Goal: Transaction & Acquisition: Purchase product/service

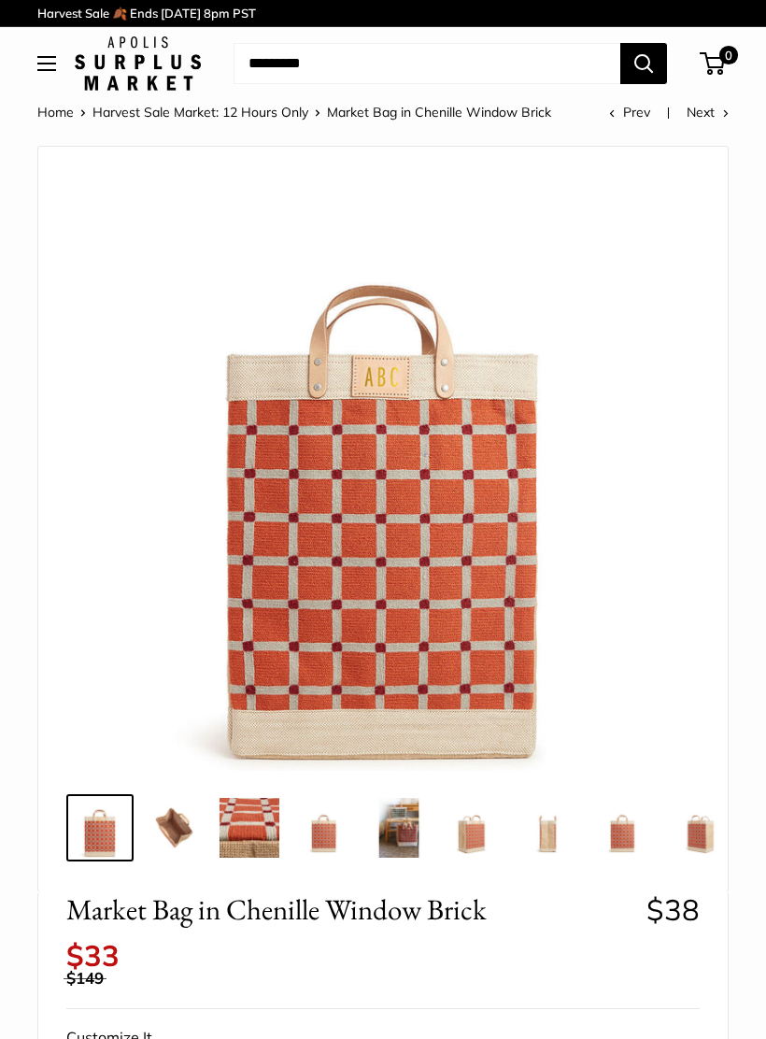
click at [416, 834] on img at bounding box center [399, 828] width 60 height 60
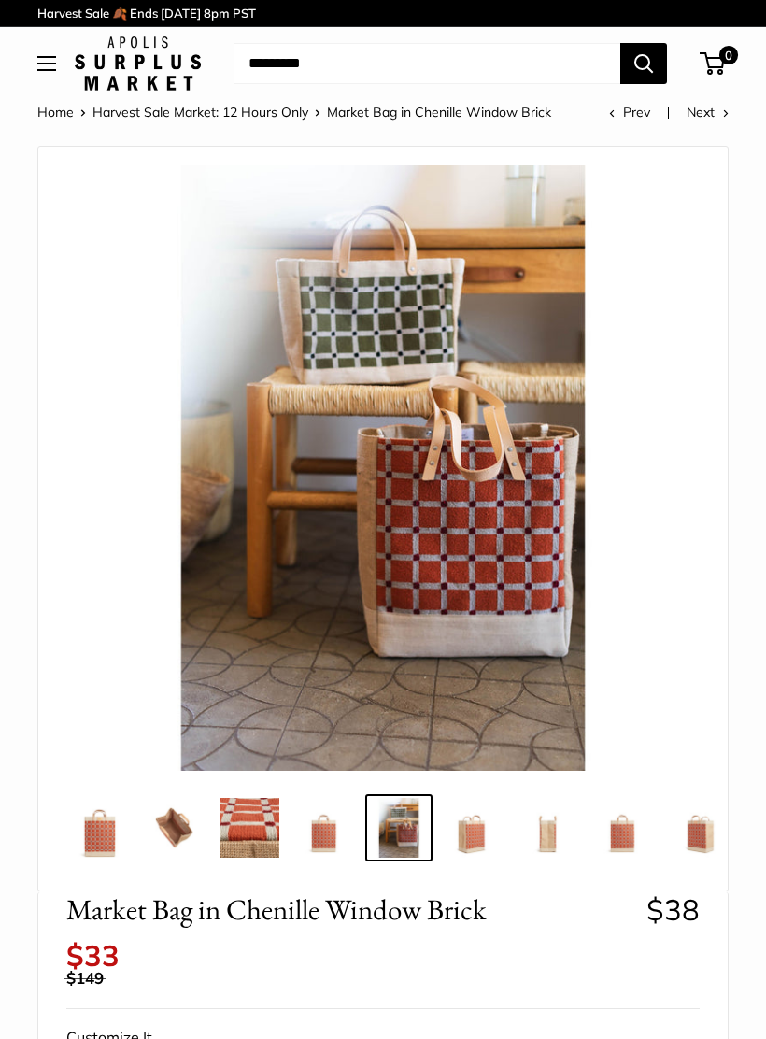
click at [554, 838] on img at bounding box center [548, 828] width 60 height 60
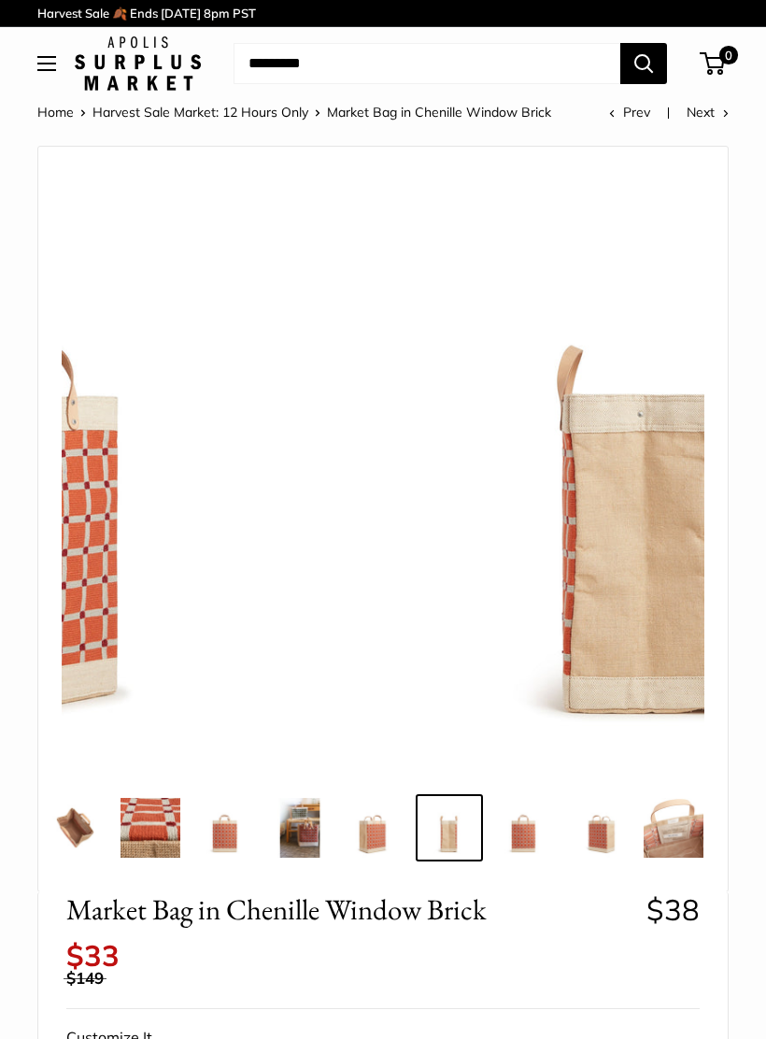
scroll to position [0, 106]
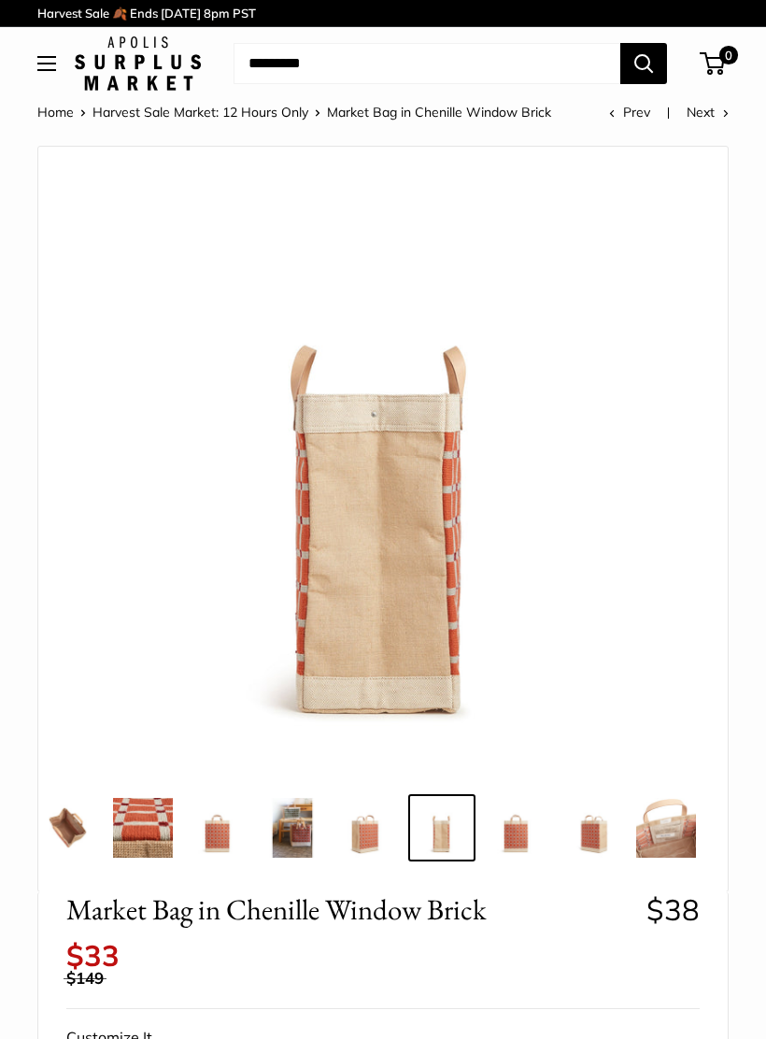
click at [606, 837] on img at bounding box center [591, 828] width 60 height 60
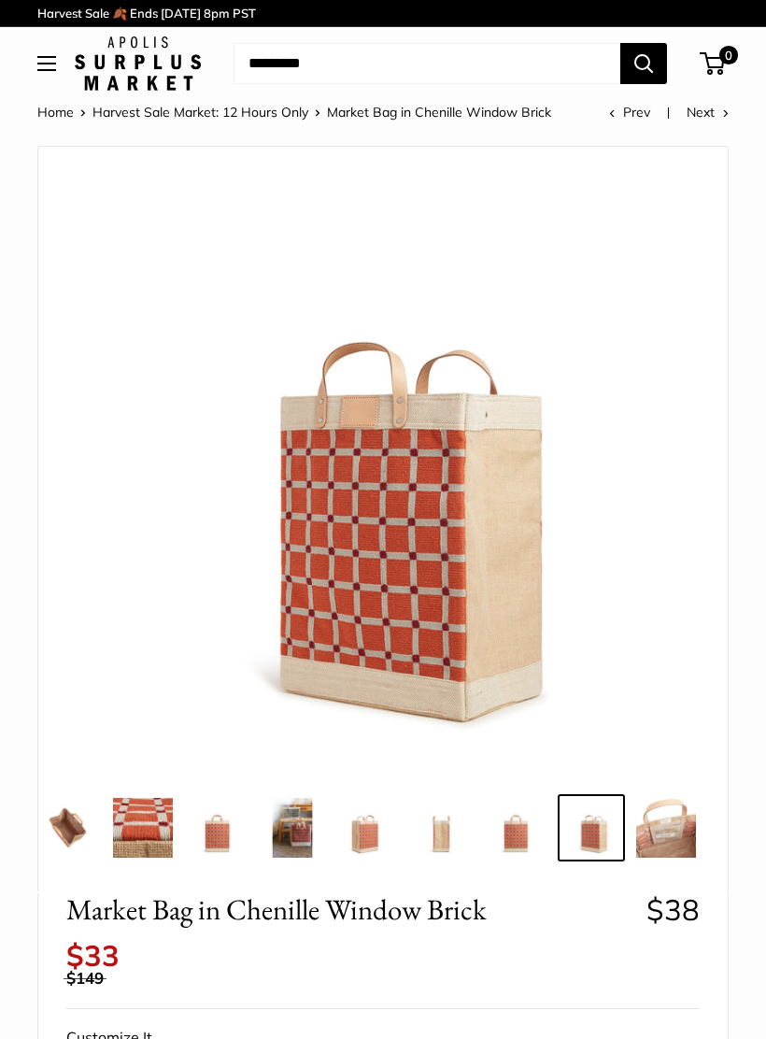
click at [686, 830] on img at bounding box center [666, 828] width 60 height 60
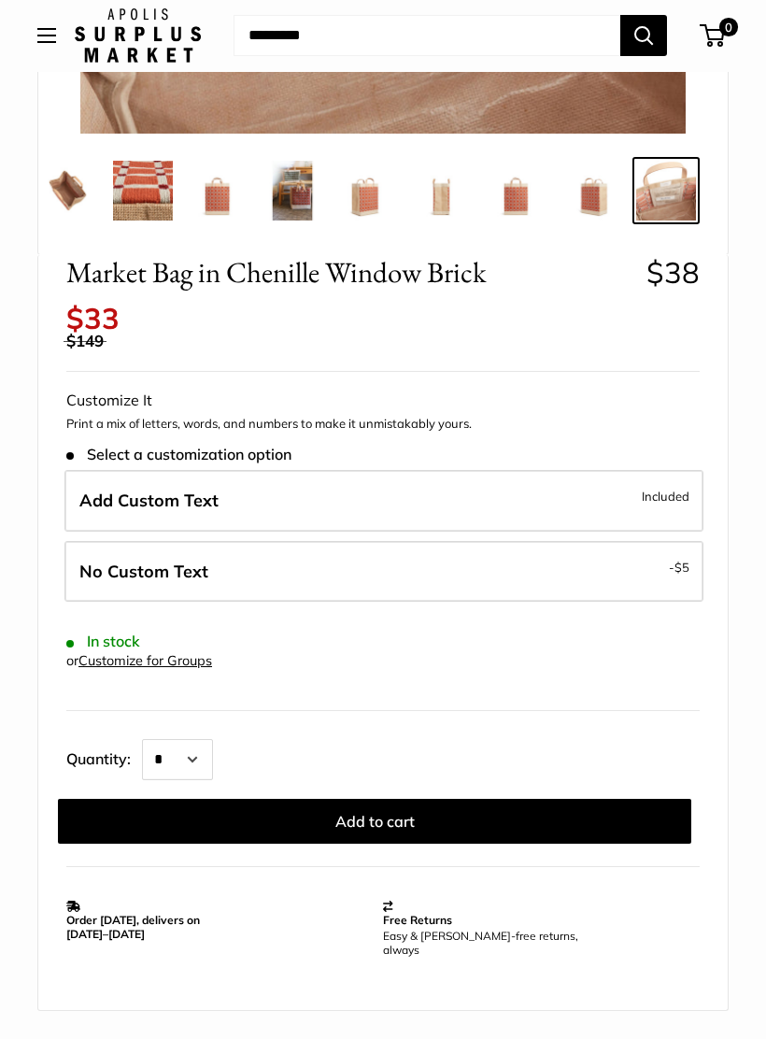
scroll to position [637, 0]
click at [416, 808] on button "Add to cart" at bounding box center [374, 821] width 633 height 45
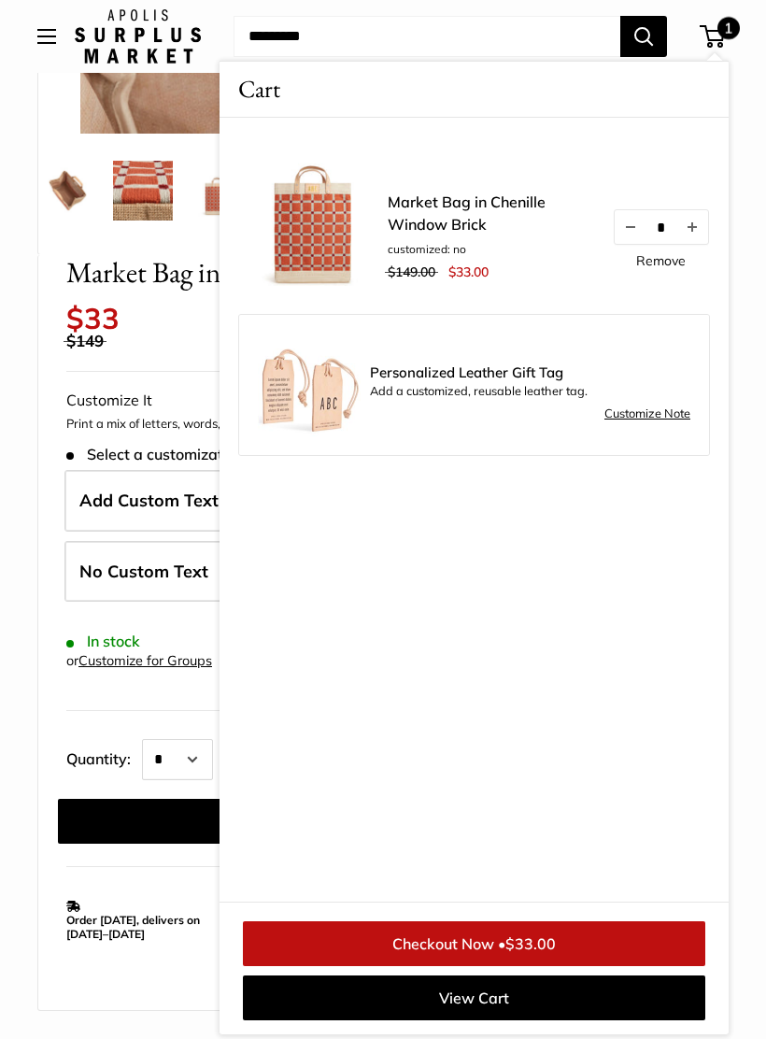
click at [661, 419] on link "Customize Note" at bounding box center [647, 414] width 86 height 22
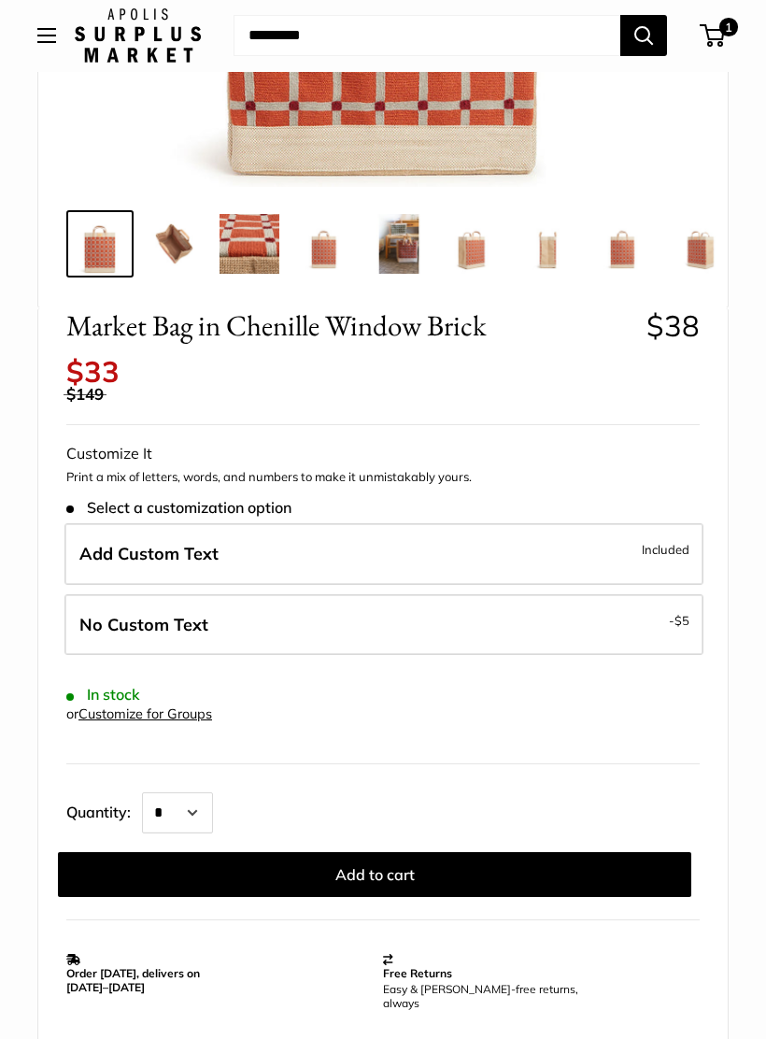
scroll to position [584, 0]
click at [211, 543] on span "Add Custom Text" at bounding box center [148, 553] width 139 height 21
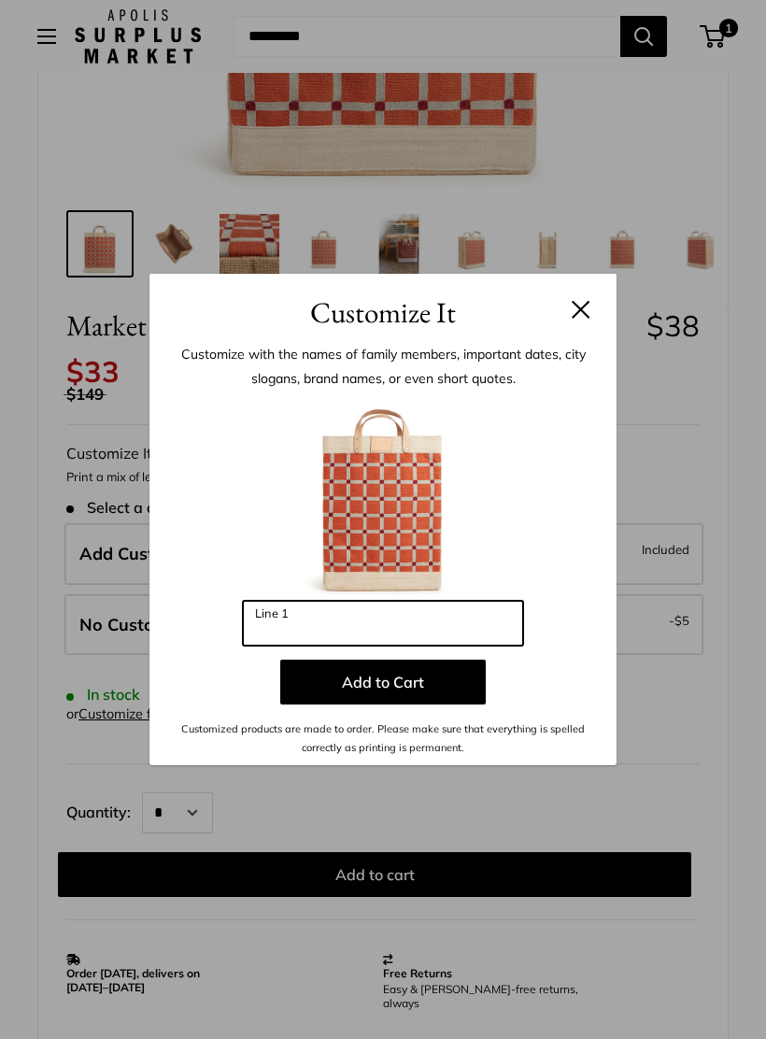
click at [361, 640] on input "Line 1" at bounding box center [383, 623] width 280 height 45
type input "***"
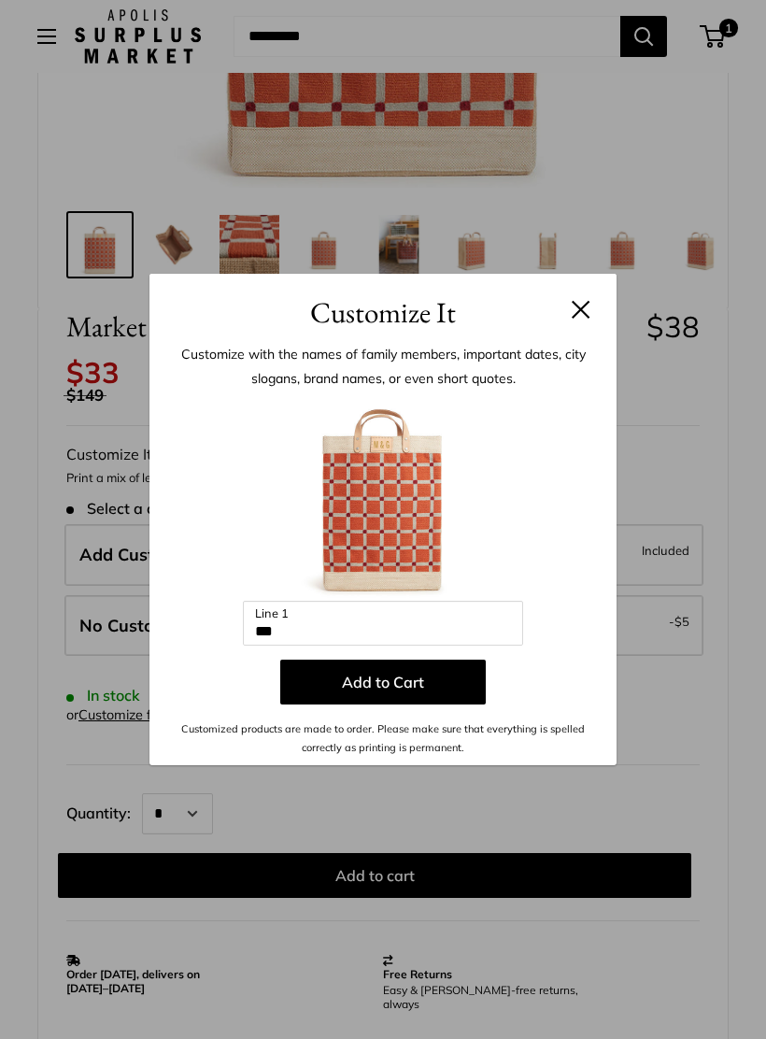
click at [419, 697] on button "Add to Cart" at bounding box center [382, 681] width 205 height 45
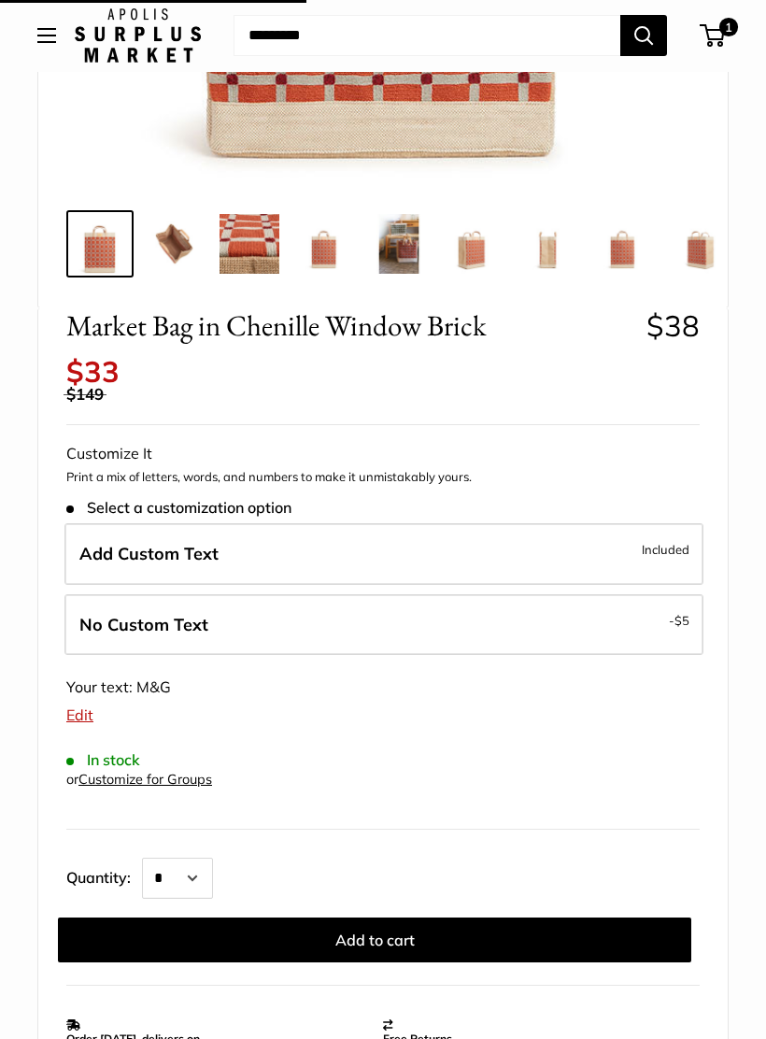
scroll to position [584, 0]
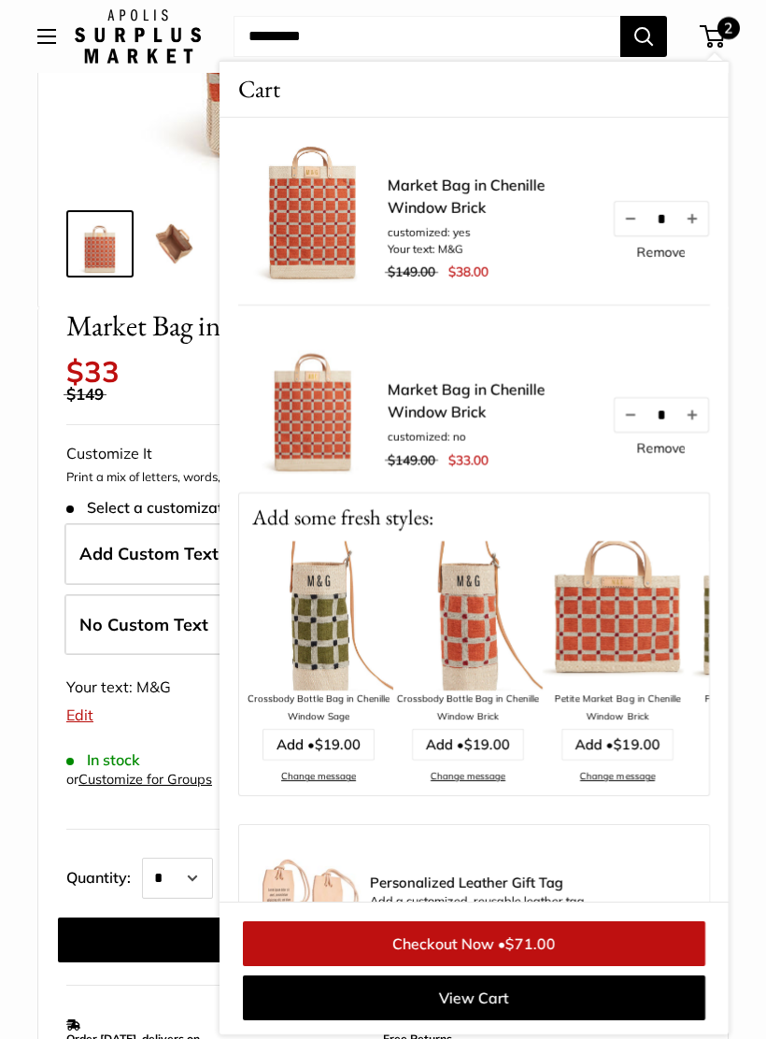
click at [671, 455] on link "Remove" at bounding box center [660, 448] width 49 height 13
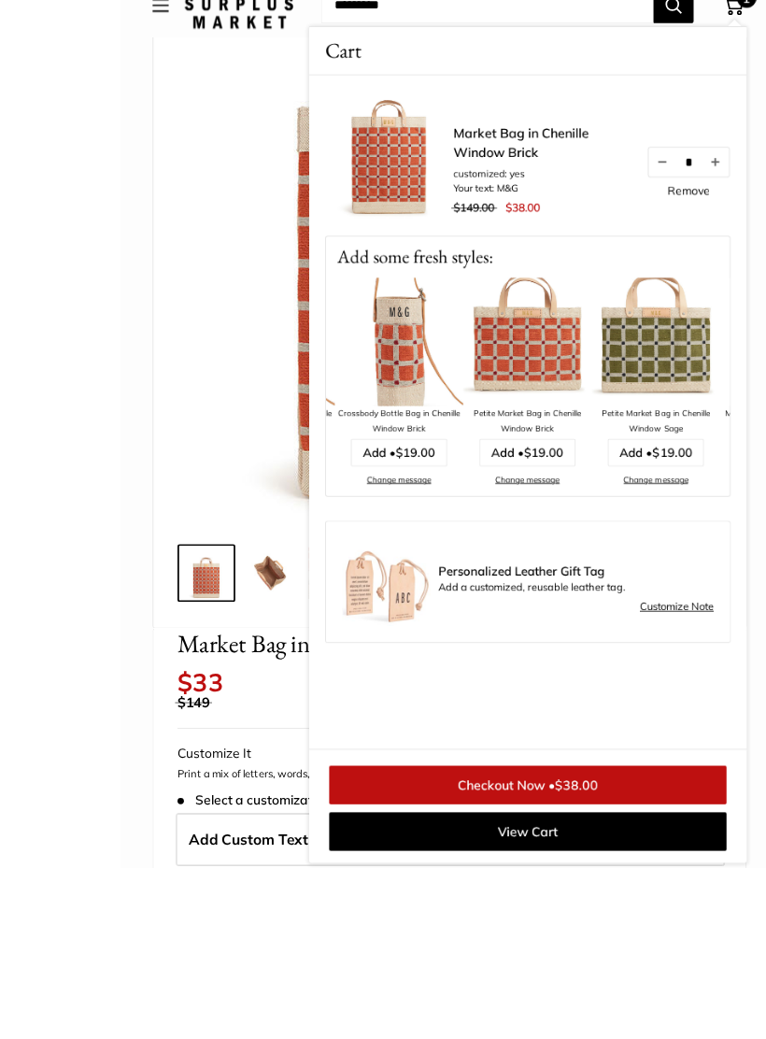
scroll to position [241, 0]
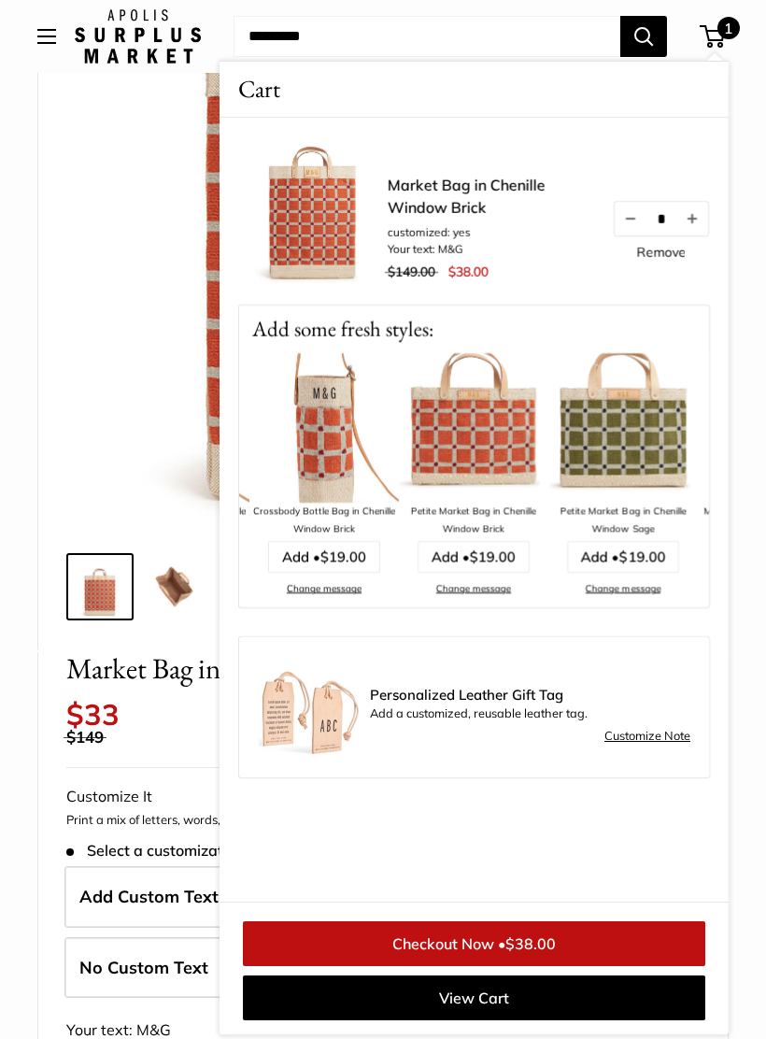
click at [660, 732] on link "Customize Note" at bounding box center [647, 736] width 86 height 22
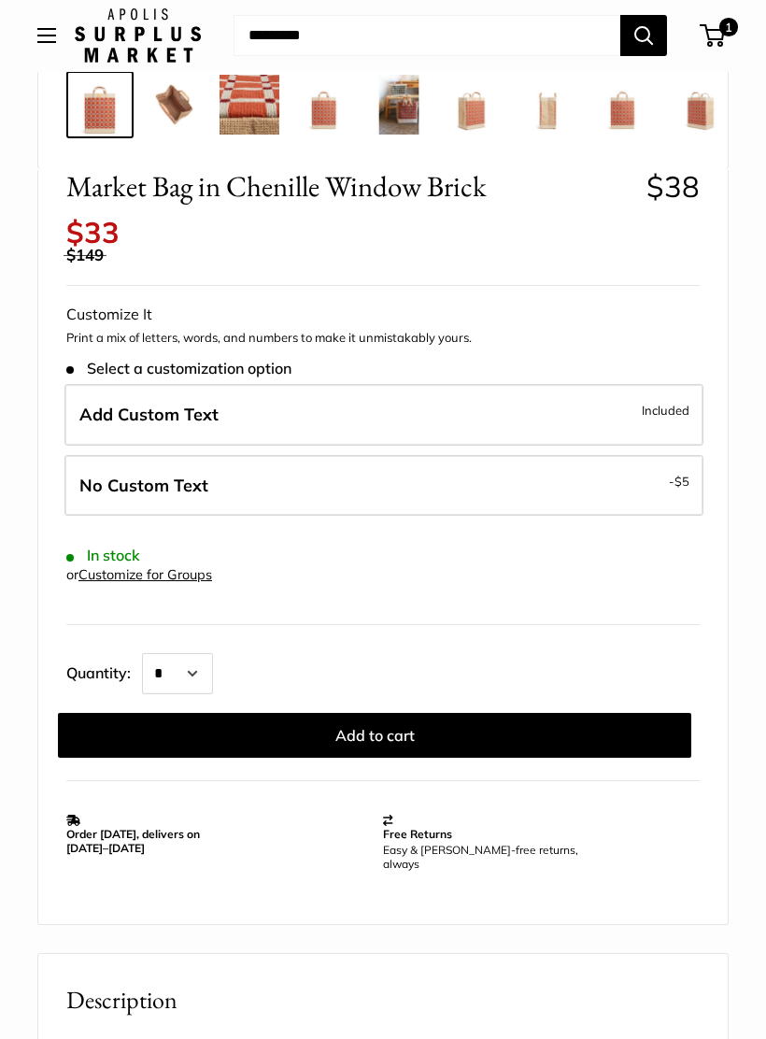
scroll to position [723, 0]
click at [239, 410] on label "Add Custom Text Included" at bounding box center [383, 415] width 639 height 62
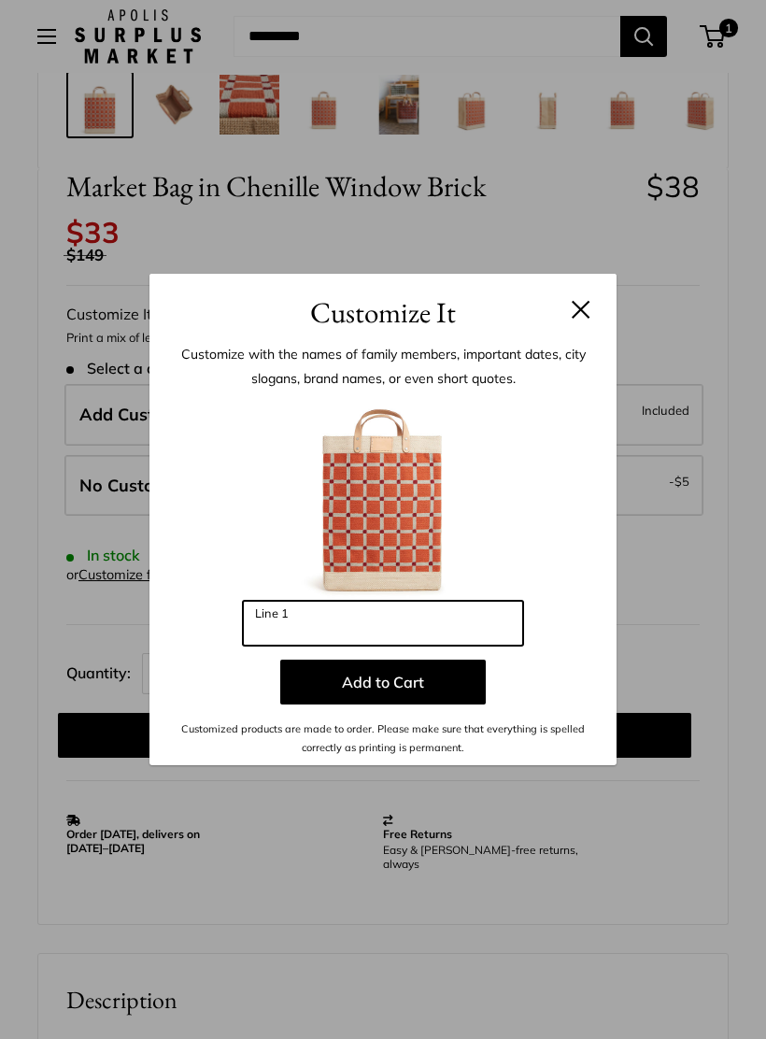
click at [380, 631] on input "Line 1" at bounding box center [383, 623] width 280 height 45
type input "*"
click at [585, 306] on h3 "Customize It" at bounding box center [382, 312] width 411 height 44
click at [577, 318] on button at bounding box center [581, 309] width 19 height 19
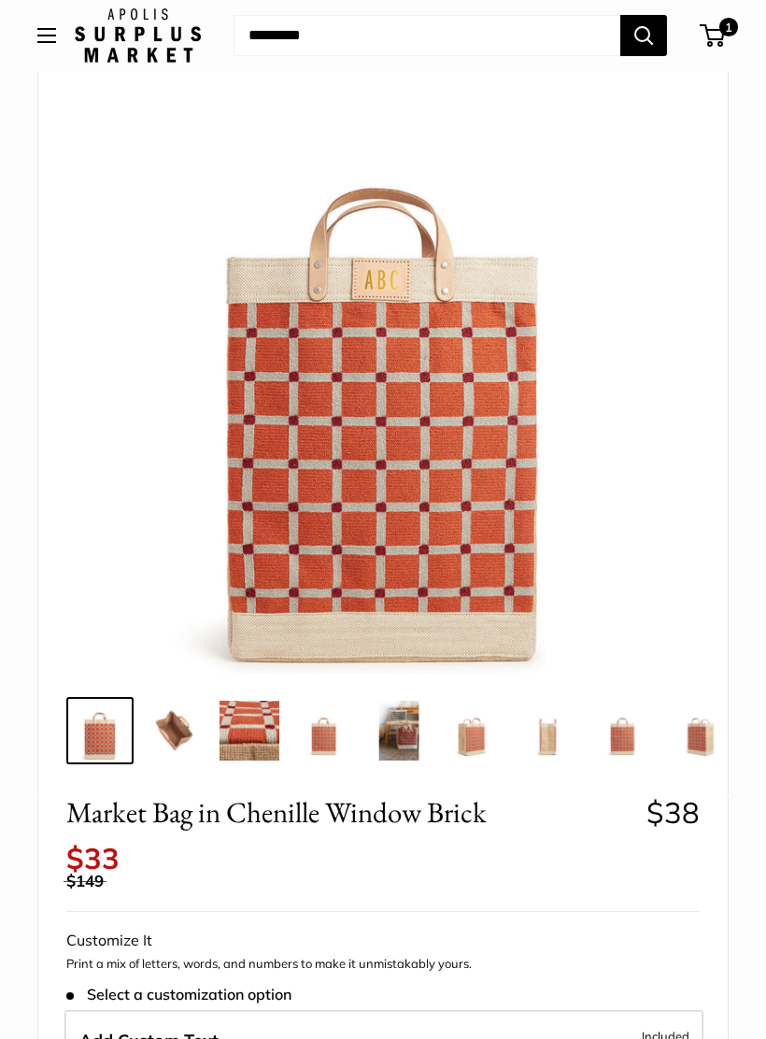
scroll to position [0, 0]
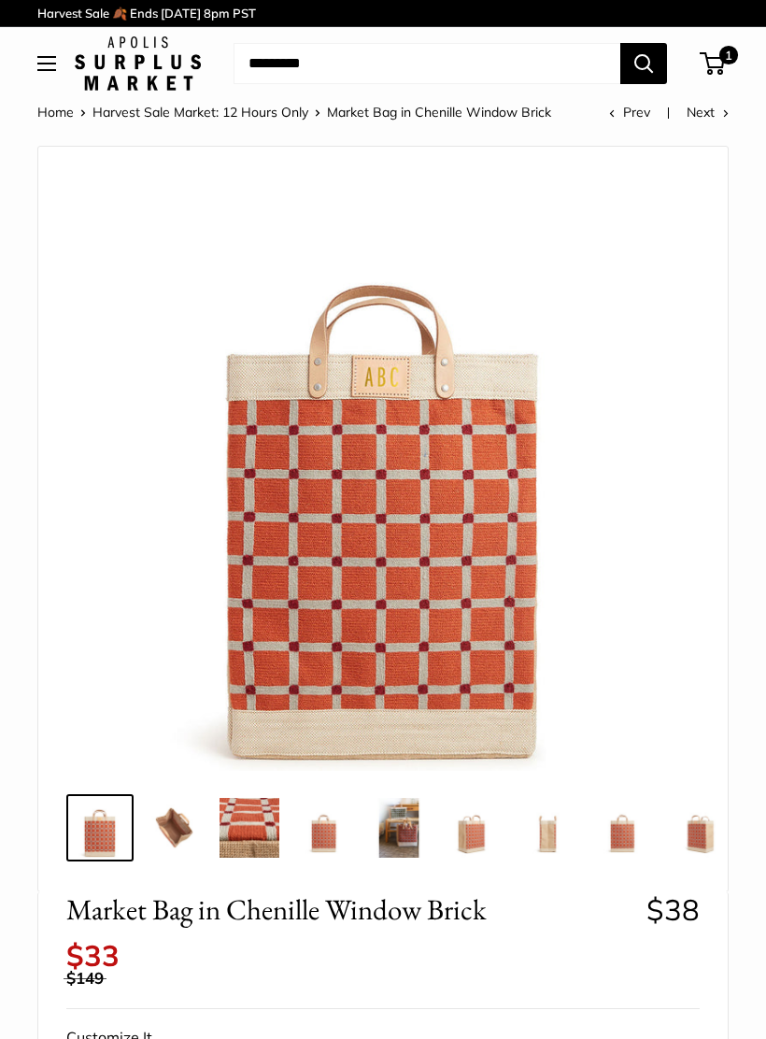
click at [718, 67] on span "1" at bounding box center [712, 63] width 25 height 22
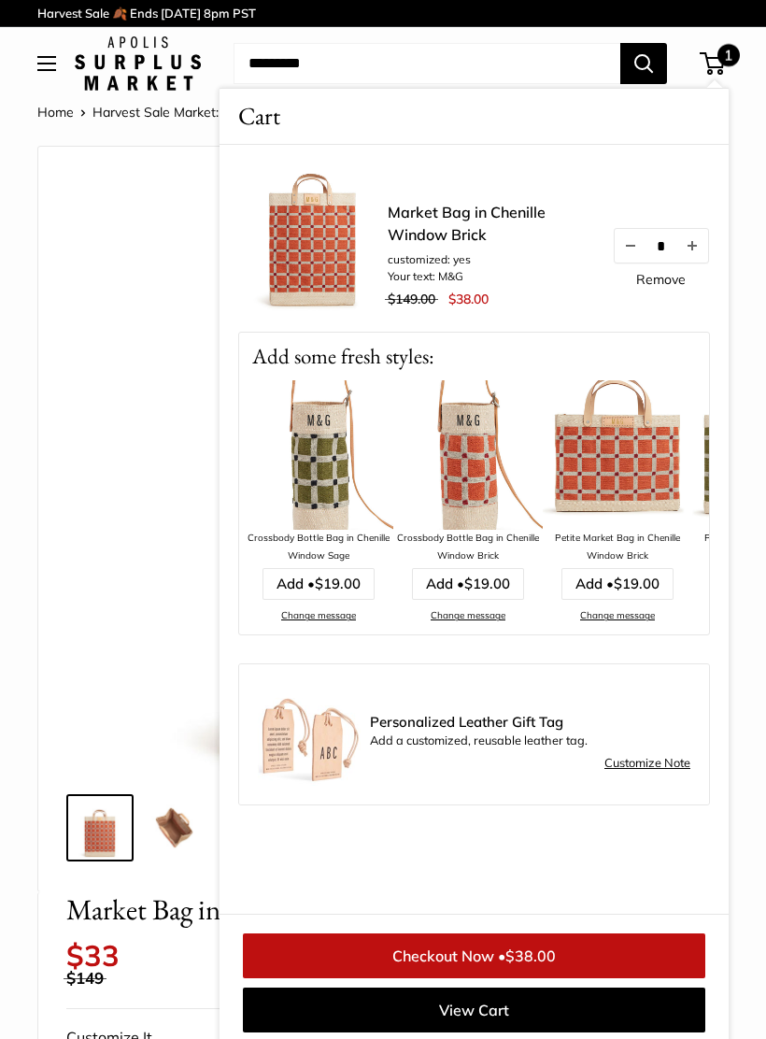
click at [647, 765] on link "Customize Note" at bounding box center [647, 763] width 86 height 22
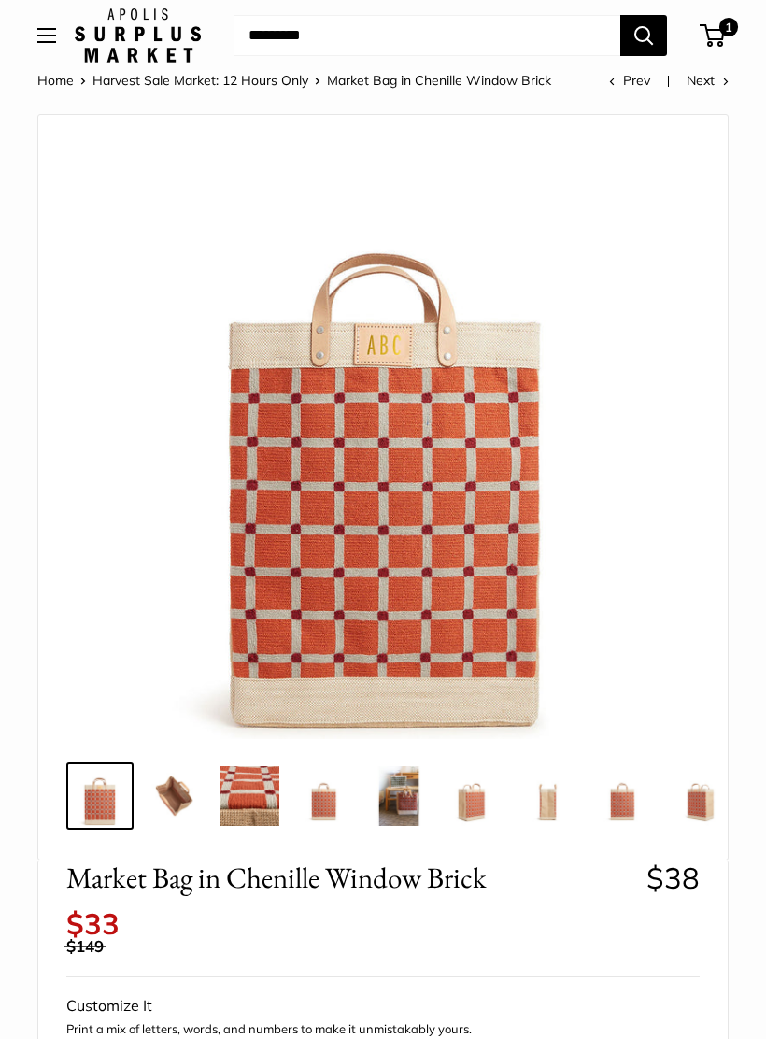
scroll to position [24, 0]
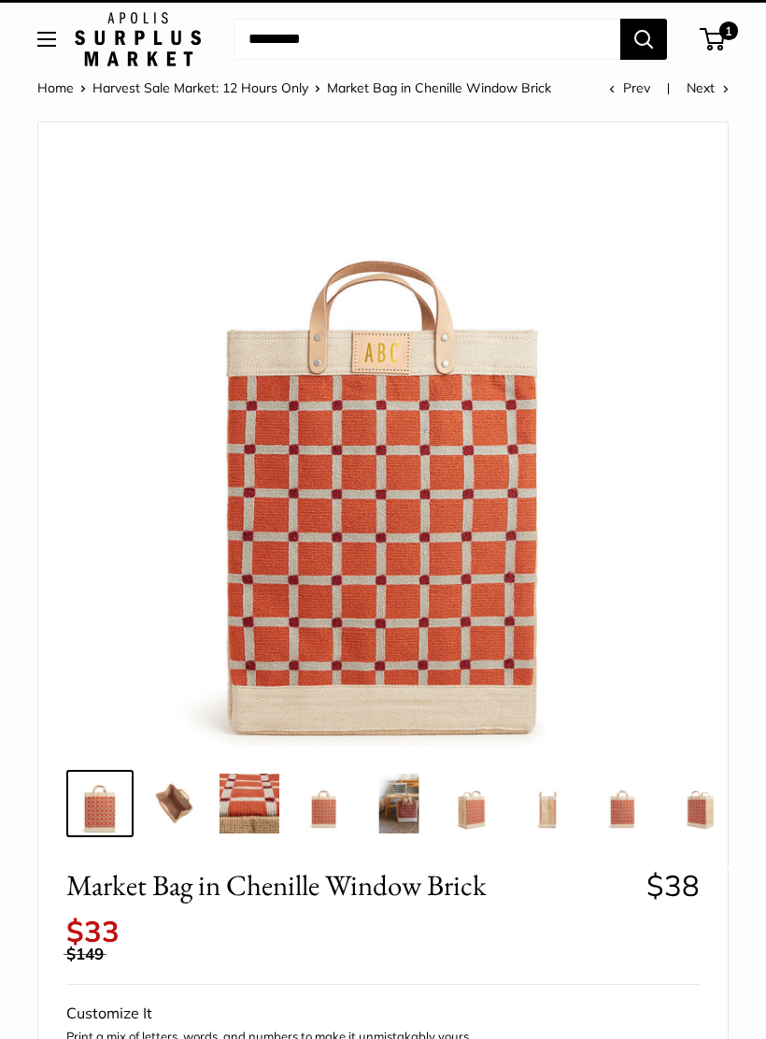
click at [498, 442] on img at bounding box center [382, 443] width 605 height 605
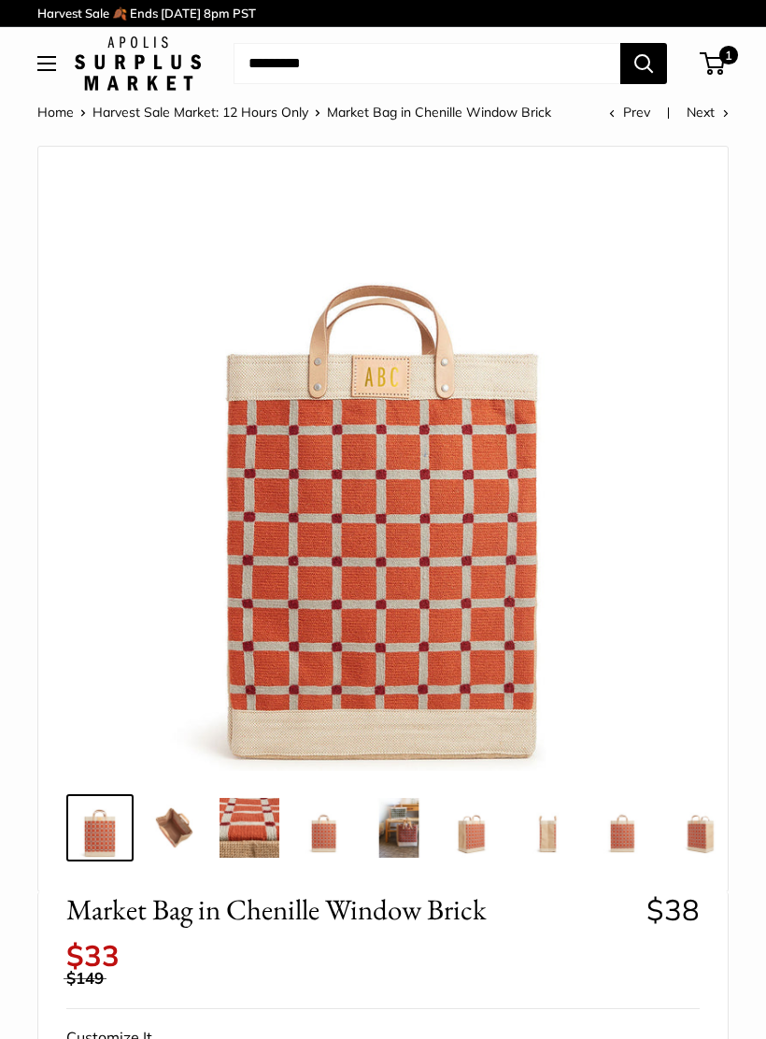
click at [726, 60] on span "1" at bounding box center [728, 55] width 19 height 19
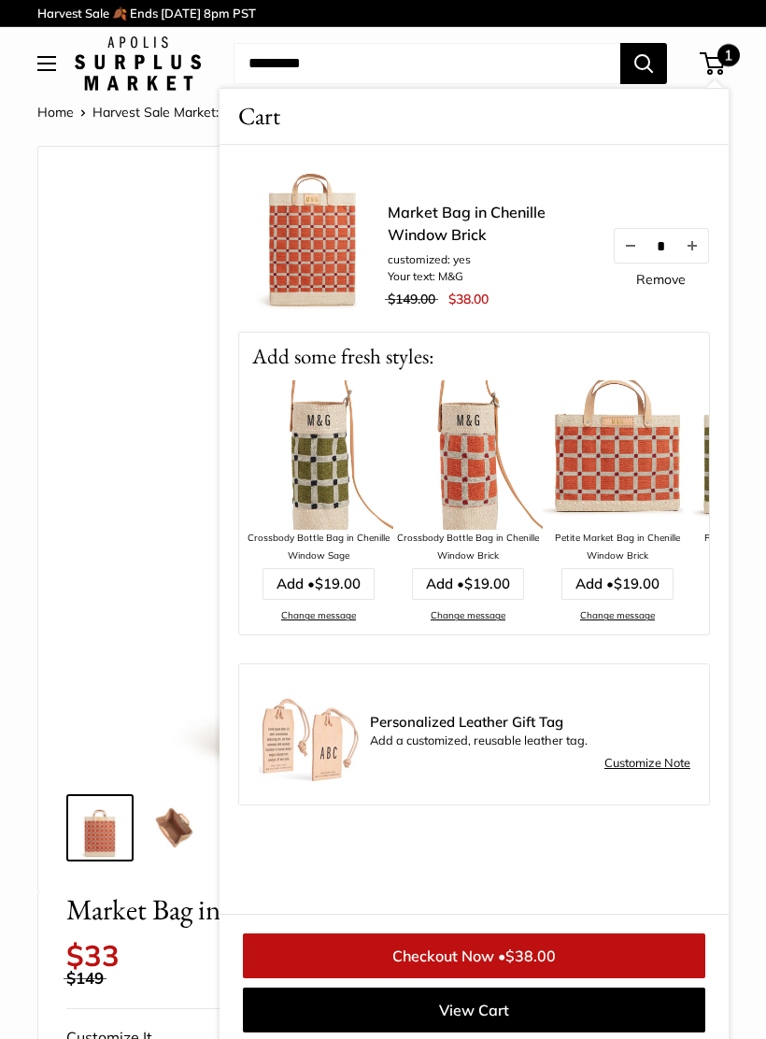
click at [305, 735] on img at bounding box center [309, 734] width 103 height 103
click at [483, 949] on link "Checkout Now • $38.00" at bounding box center [474, 954] width 462 height 45
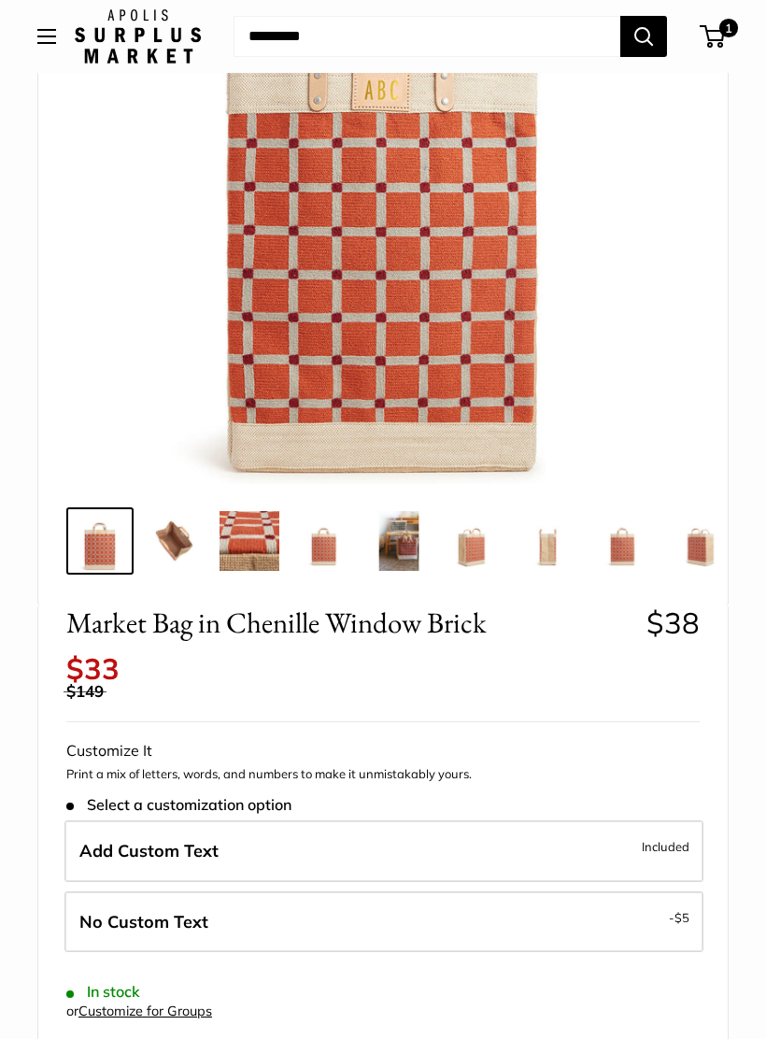
click at [720, 38] on span "1" at bounding box center [712, 36] width 25 height 22
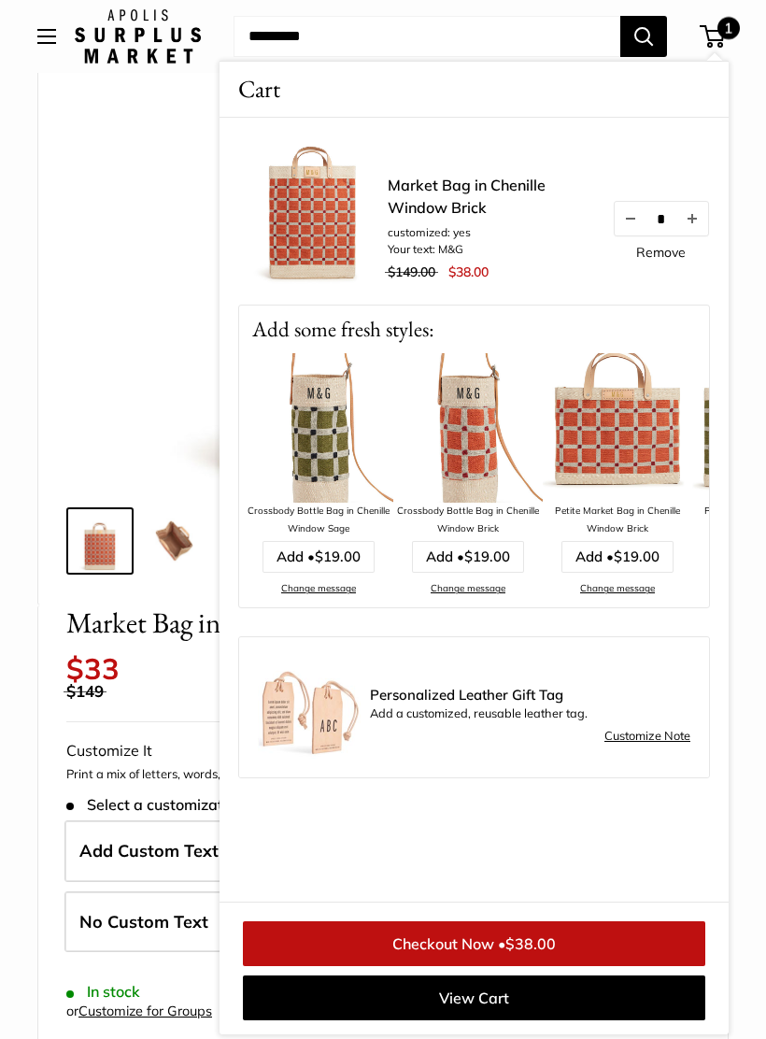
click at [586, 937] on link "Checkout Now • $38.00" at bounding box center [474, 943] width 462 height 45
